Goal: Information Seeking & Learning: Learn about a topic

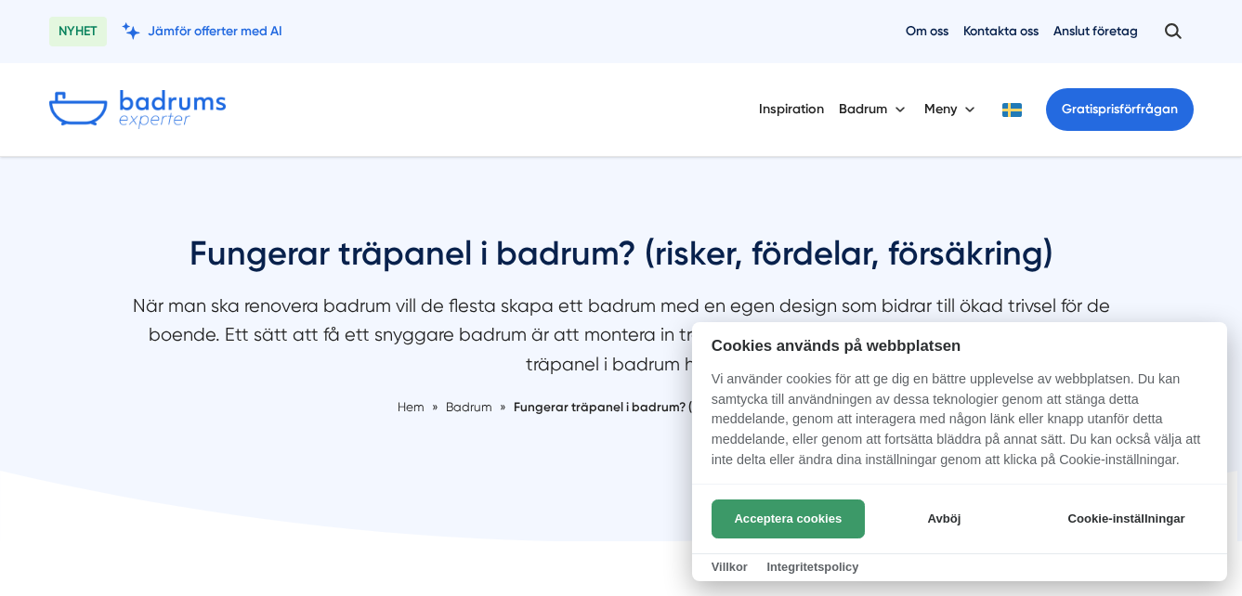
click at [816, 511] on button "Acceptera cookies" at bounding box center [788, 519] width 153 height 39
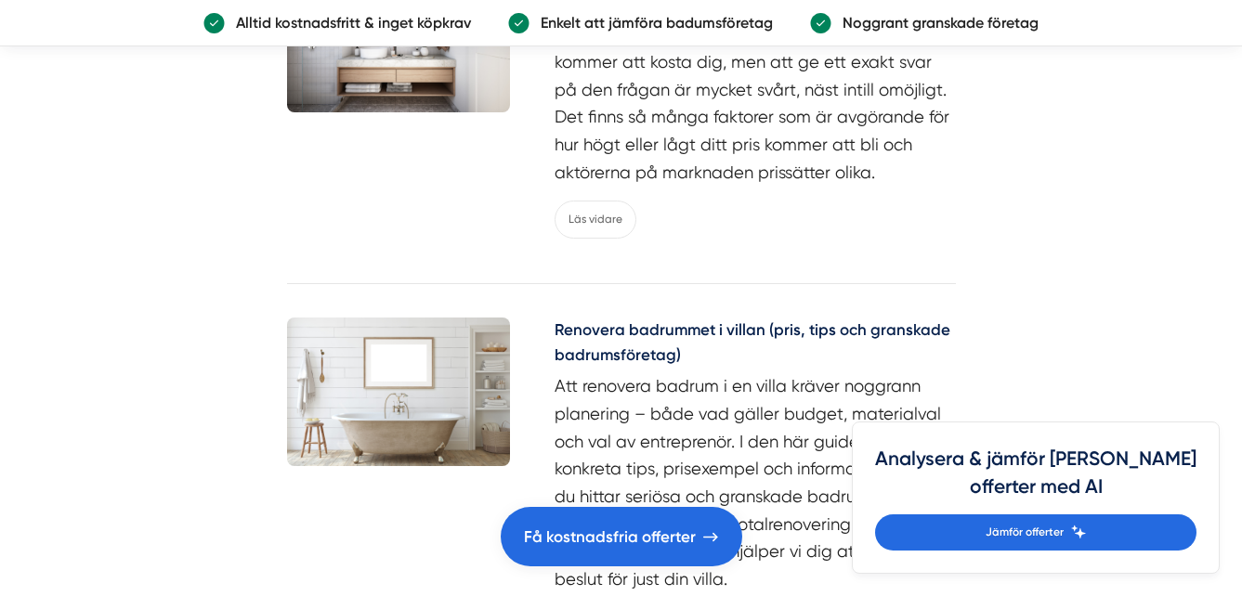
scroll to position [5295, 0]
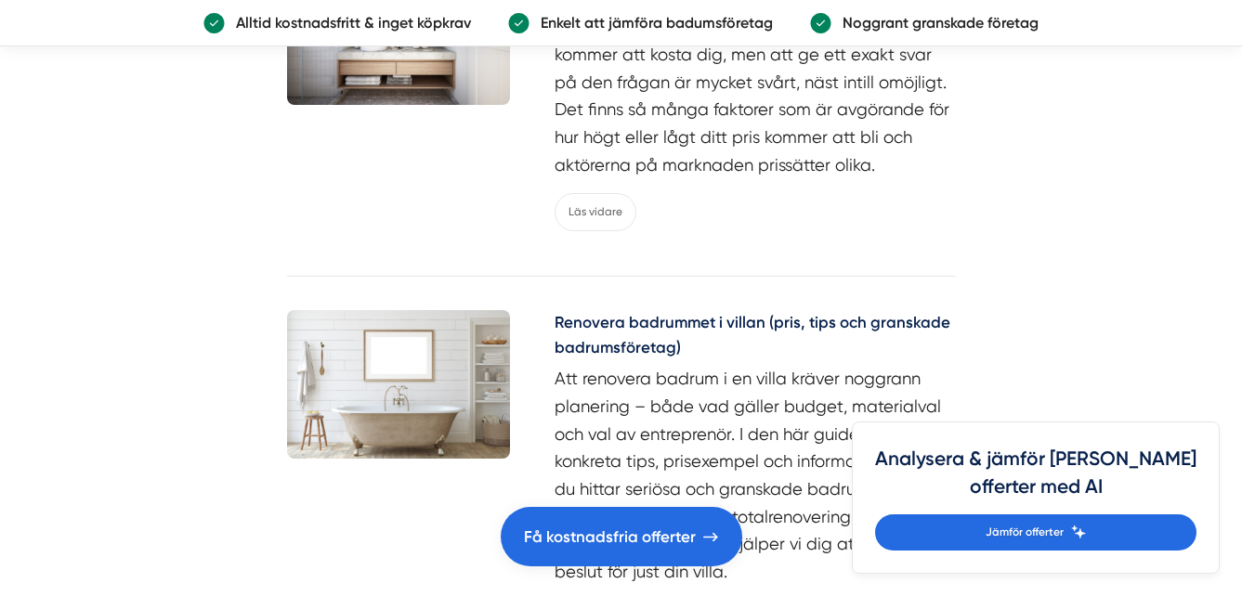
click at [427, 384] on img at bounding box center [398, 384] width 223 height 149
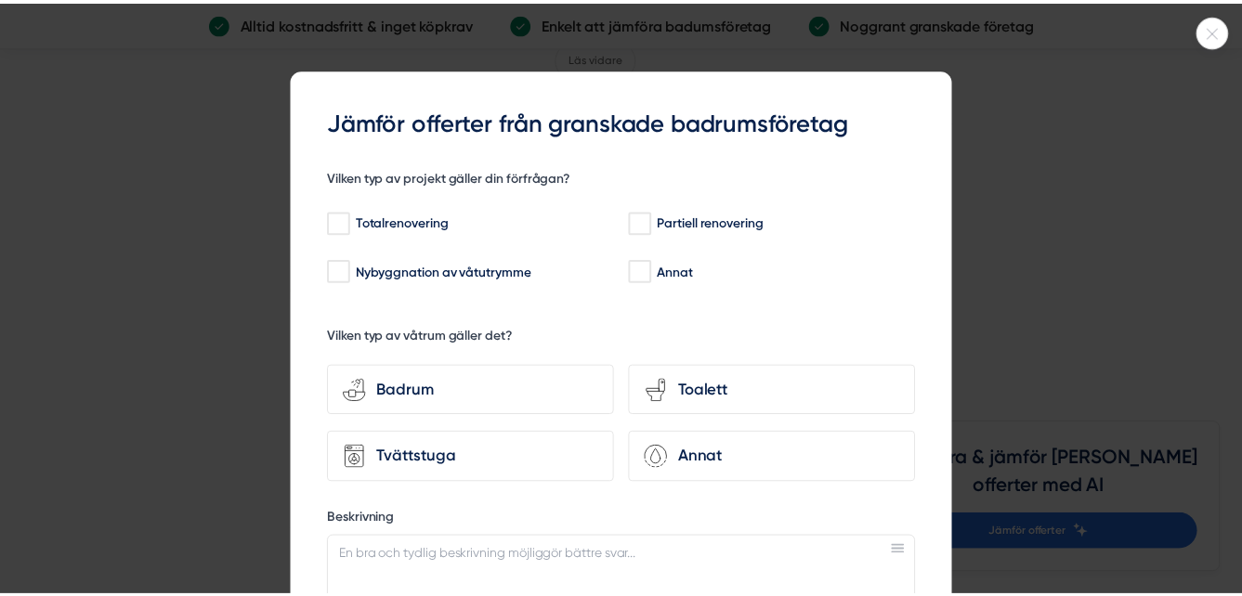
scroll to position [5481, 0]
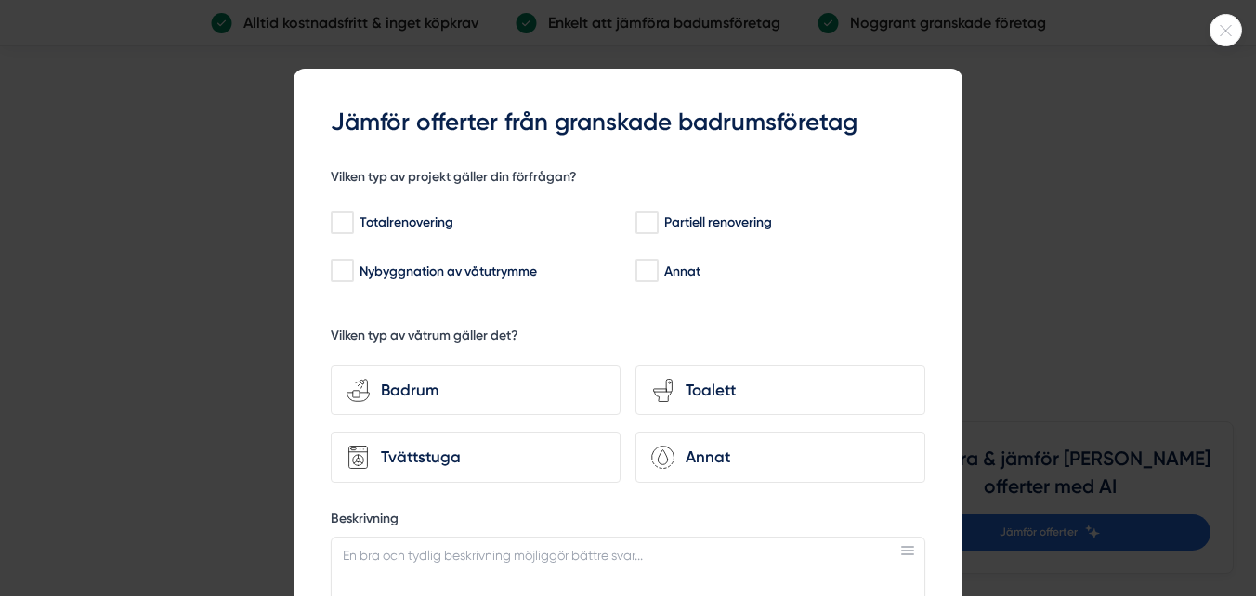
click at [1216, 22] on div at bounding box center [1226, 30] width 33 height 33
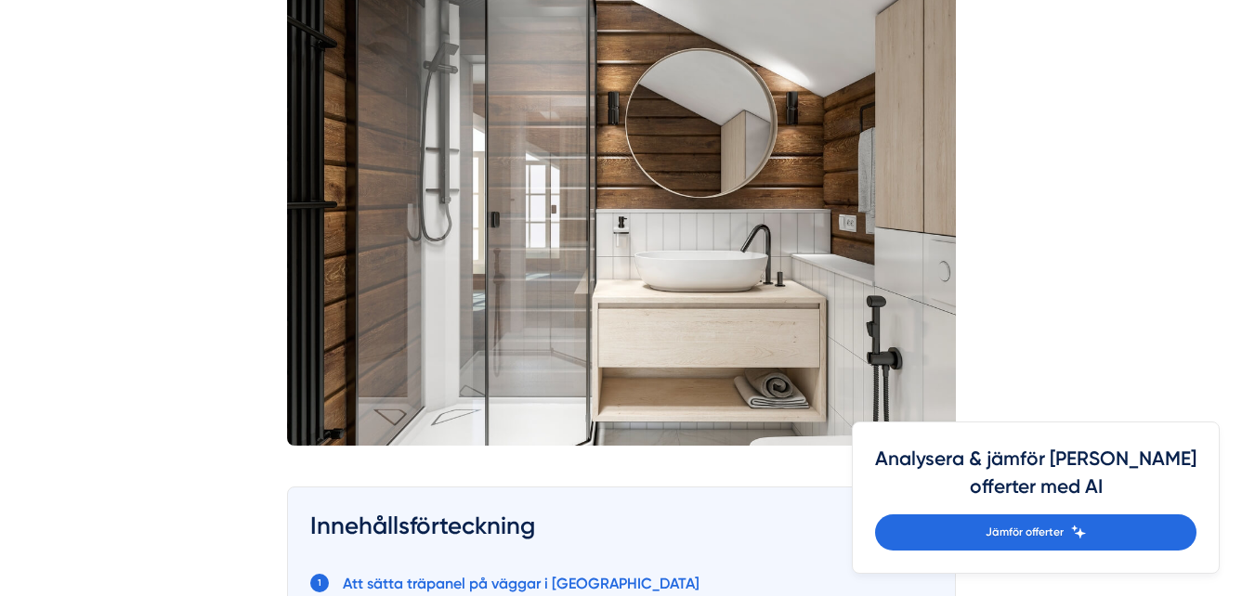
scroll to position [624, 0]
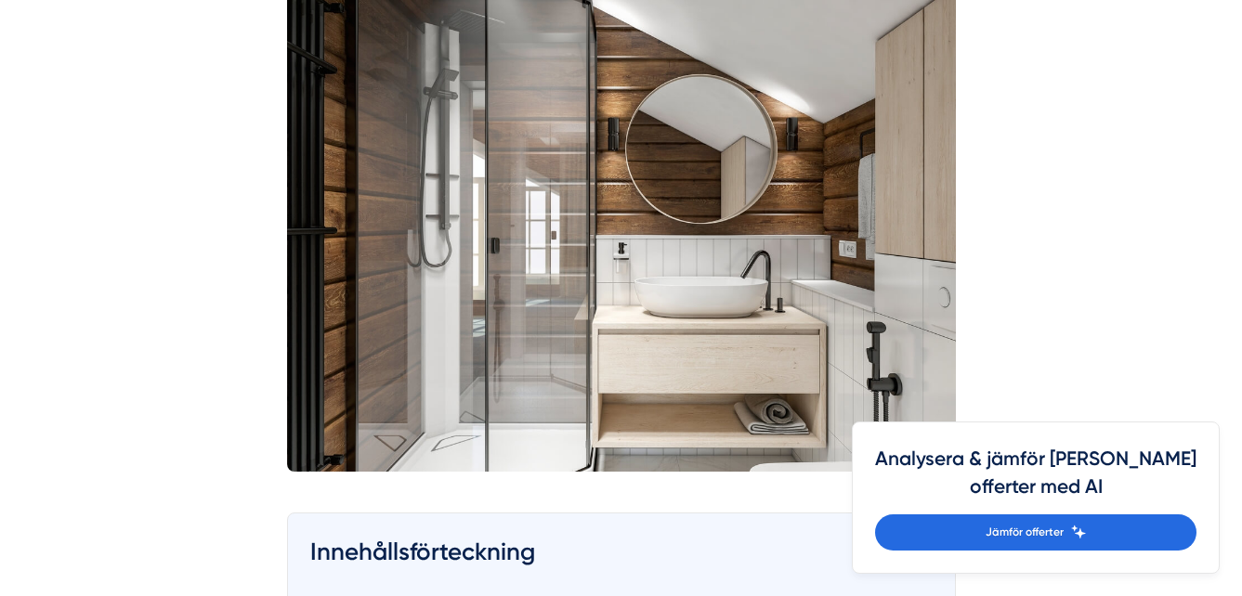
click at [700, 219] on img at bounding box center [621, 222] width 669 height 499
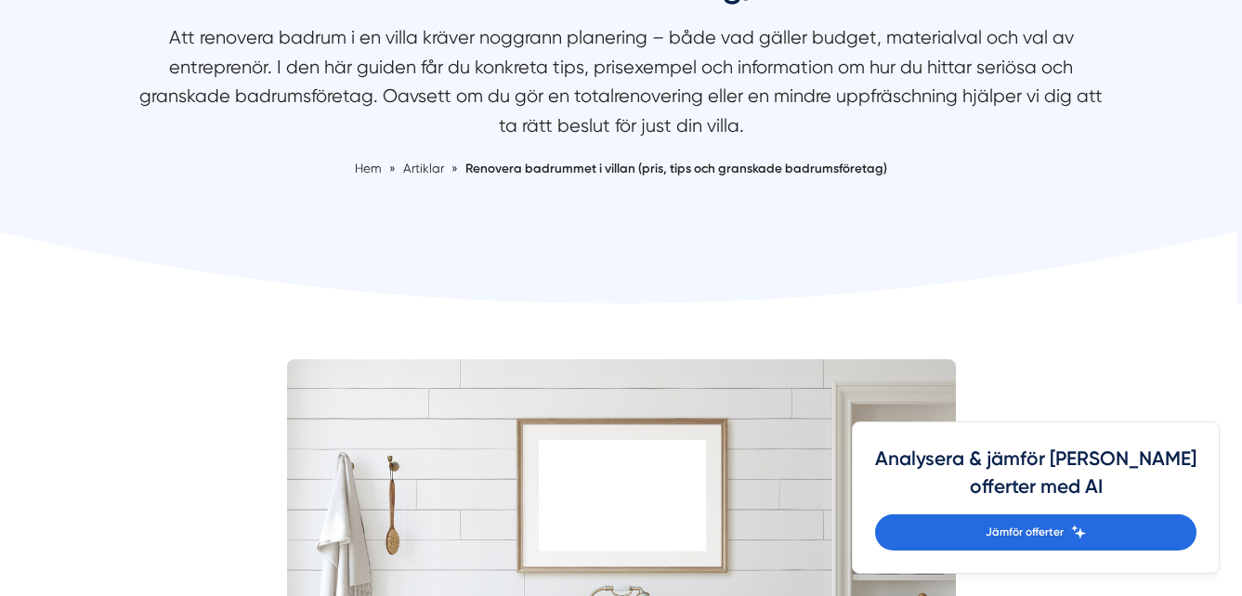
scroll to position [279, 0]
